Goal: Task Accomplishment & Management: Complete application form

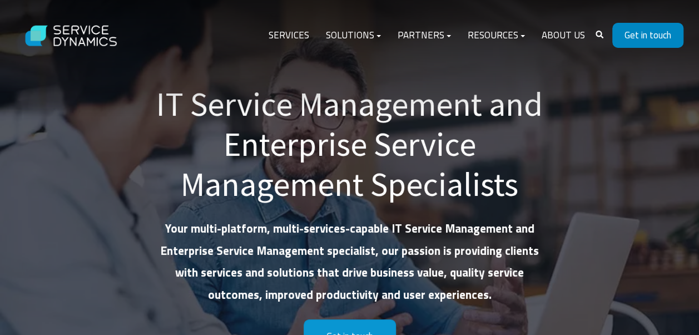
click at [634, 30] on link "Get in touch" at bounding box center [647, 35] width 71 height 25
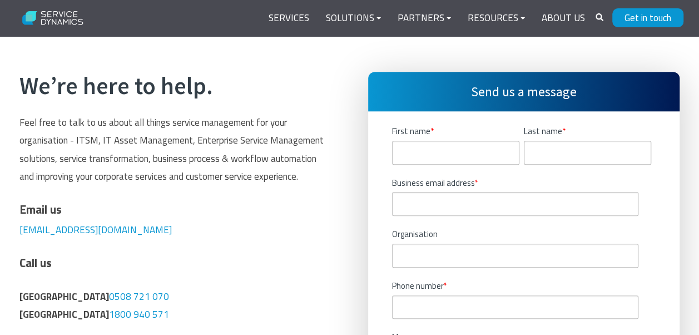
scroll to position [223, 0]
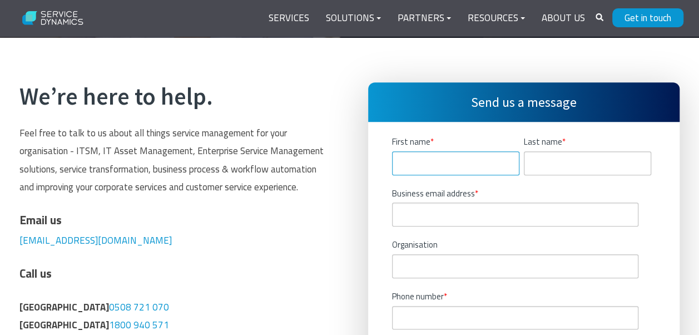
click at [464, 159] on input "First name *" at bounding box center [455, 163] width 127 height 24
type input "[PERSON_NAME]"
type input "9730407267"
type textarea "Hello Team, I’m reaching out to express my interest in an Ivanti Developer role…"
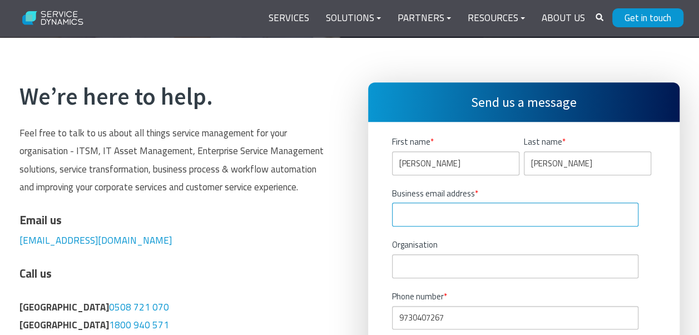
click at [462, 205] on input "Business email address *" at bounding box center [515, 214] width 246 height 24
type input "[EMAIL_ADDRESS][DOMAIN_NAME]"
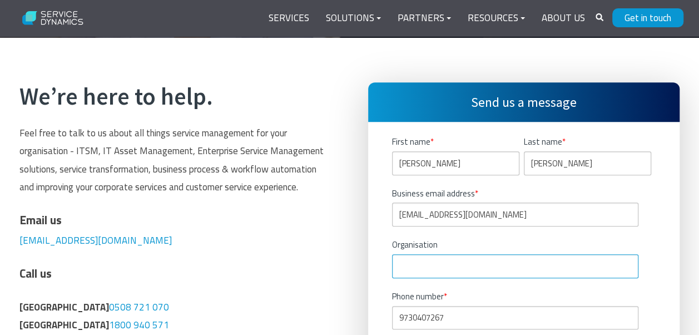
type input "Hadron Global Business Solutions"
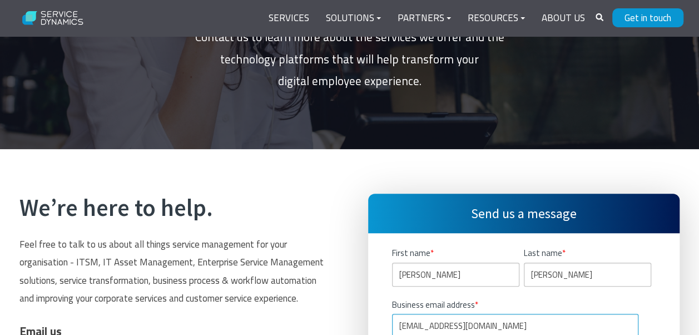
scroll to position [278, 0]
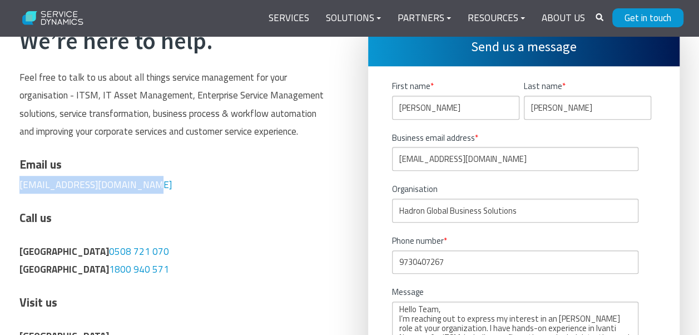
drag, startPoint x: 145, startPoint y: 185, endPoint x: 13, endPoint y: 192, distance: 132.1
click at [13, 192] on div "We’re here to help. Feel free to talk to us about all things service management…" at bounding box center [175, 302] width 334 height 551
copy link "[EMAIL_ADDRESS][DOMAIN_NAME]"
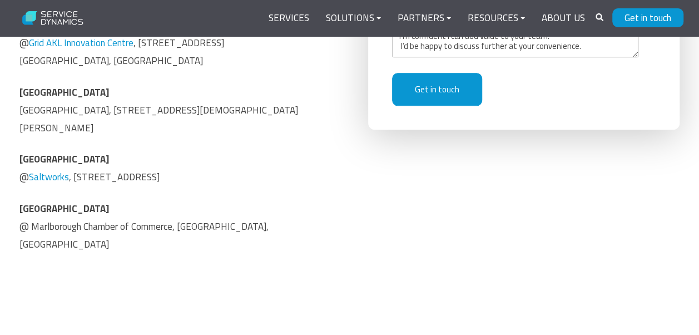
scroll to position [612, 0]
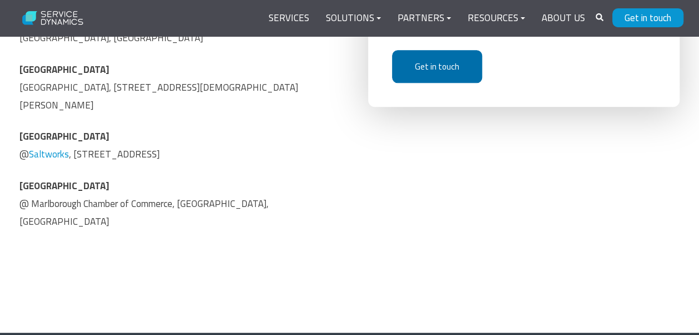
click at [443, 65] on input "Get in touch" at bounding box center [437, 66] width 90 height 33
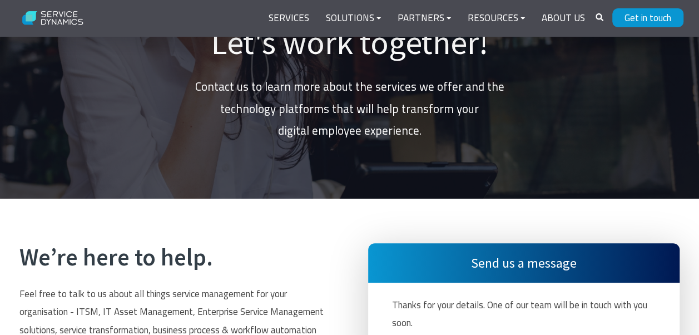
scroll to position [0, 0]
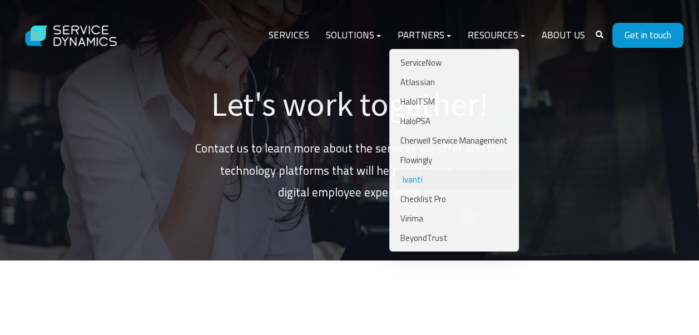
click at [418, 175] on link "Ivanti" at bounding box center [454, 179] width 118 height 19
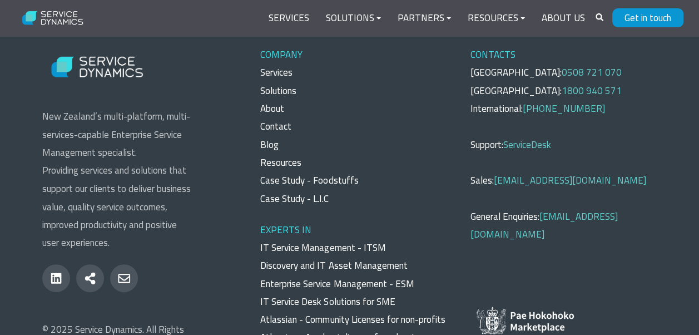
scroll to position [2982, 0]
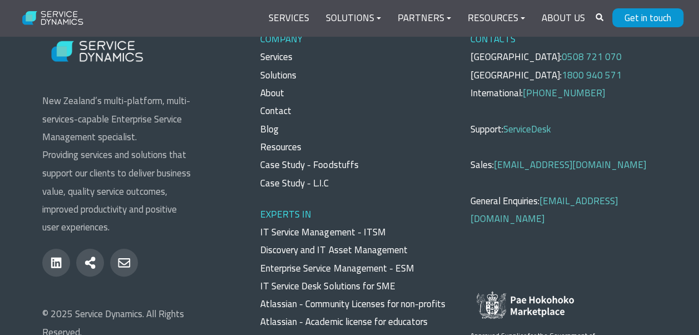
click at [342, 225] on link "IT Service Management - ITSM" at bounding box center [322, 232] width 125 height 14
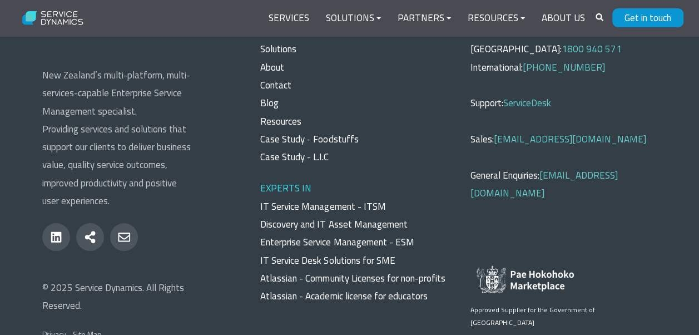
scroll to position [4362, 0]
